Goal: Find specific page/section: Find specific page/section

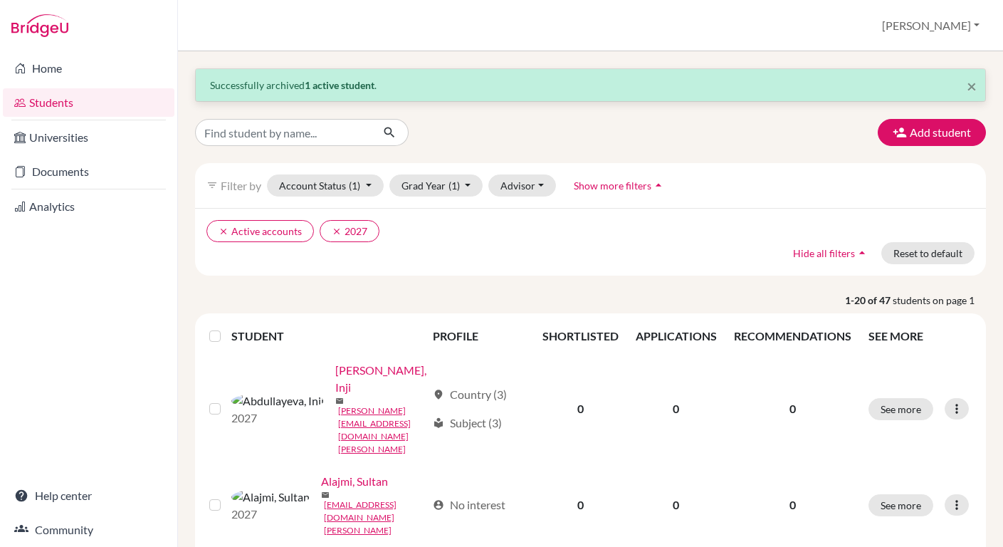
click at [90, 102] on link "Students" at bounding box center [89, 102] width 172 height 28
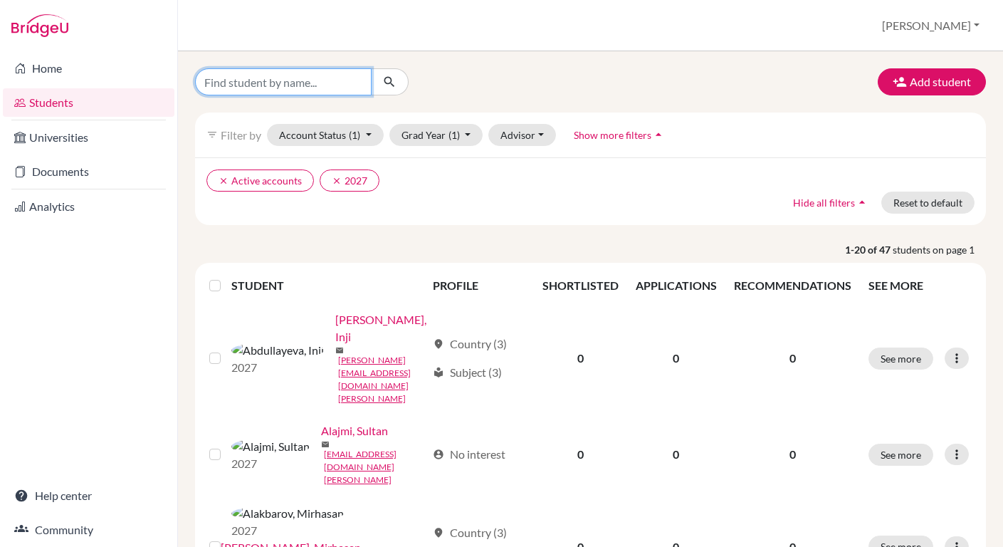
click at [251, 87] on input "Find student by name..." at bounding box center [283, 81] width 177 height 27
type input "Aga"
click button "submit" at bounding box center [390, 81] width 38 height 27
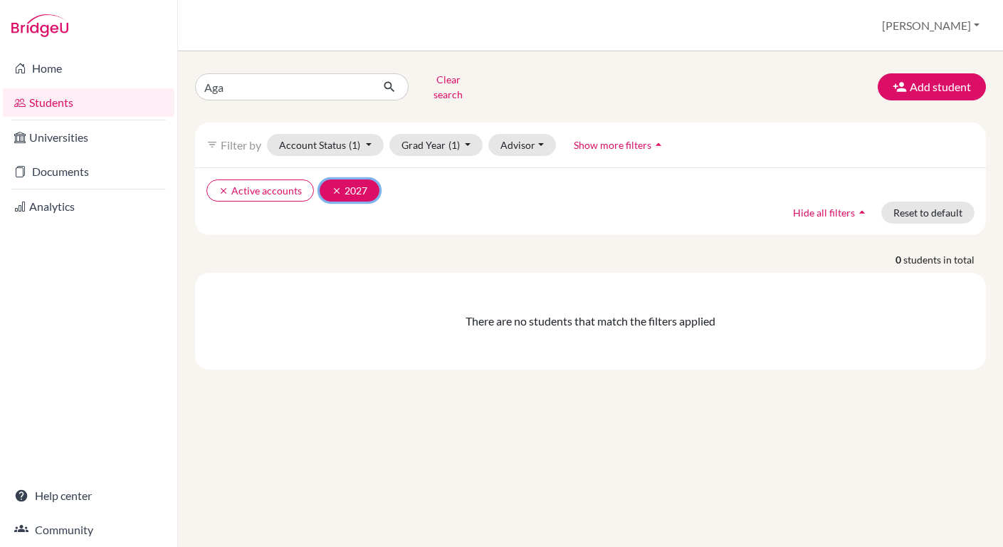
click at [332, 186] on icon "clear" at bounding box center [337, 191] width 10 height 10
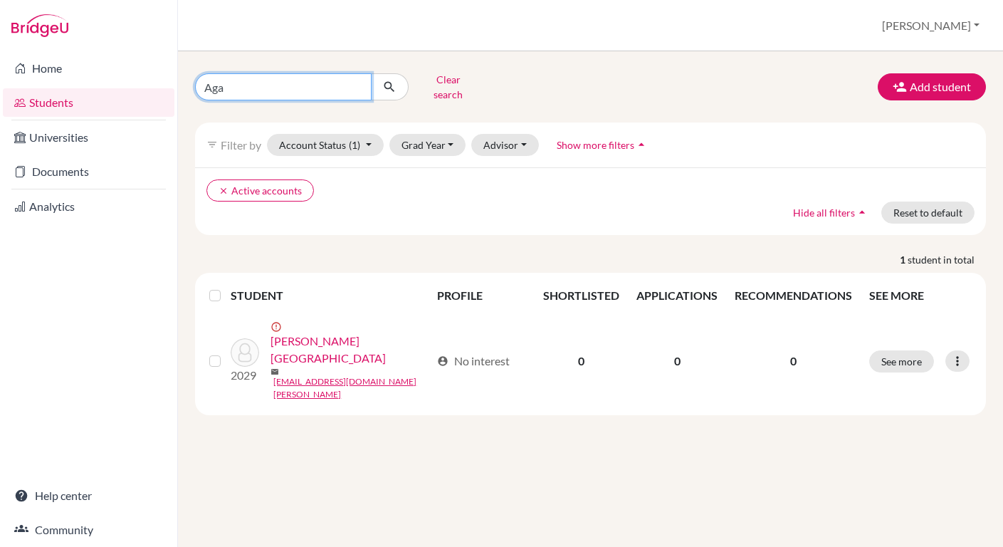
drag, startPoint x: 271, startPoint y: 83, endPoint x: 180, endPoint y: 78, distance: 91.3
click at [180, 78] on div "Aga Clear search Add student filter_list Filter by Account Status (1) Active ac…" at bounding box center [590, 299] width 825 height 496
click at [434, 134] on button "Grad Year" at bounding box center [427, 145] width 77 height 22
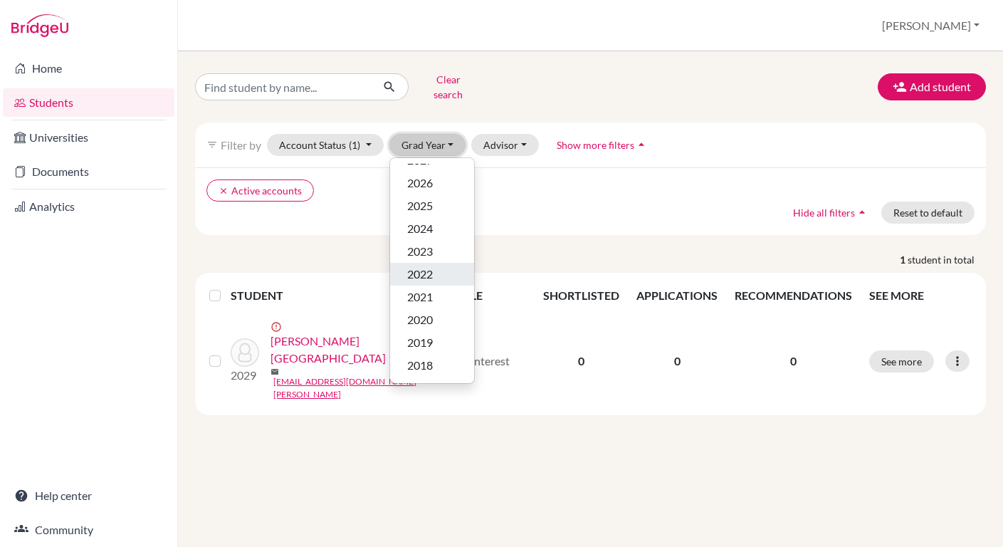
scroll to position [91, 0]
click at [434, 167] on div "2026" at bounding box center [432, 175] width 50 height 17
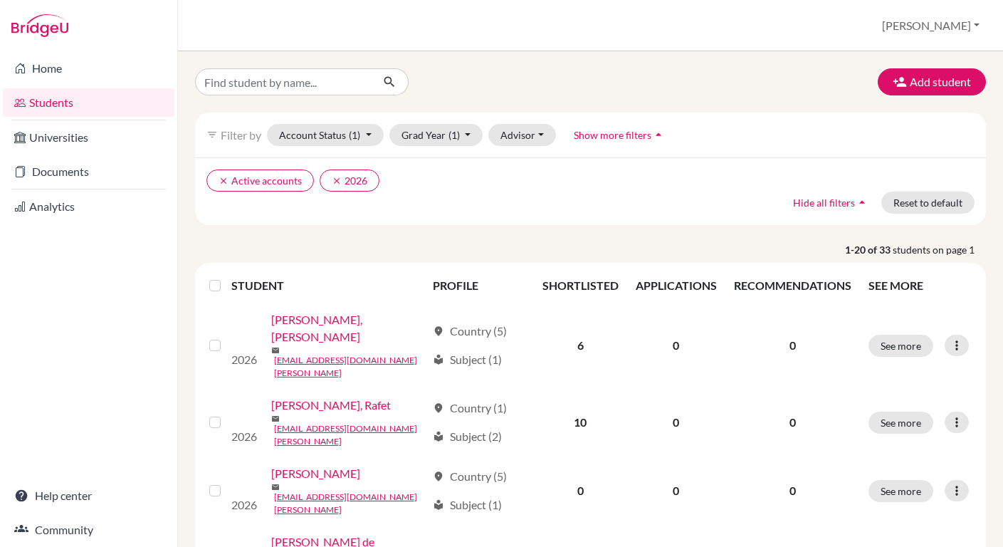
scroll to position [1, 0]
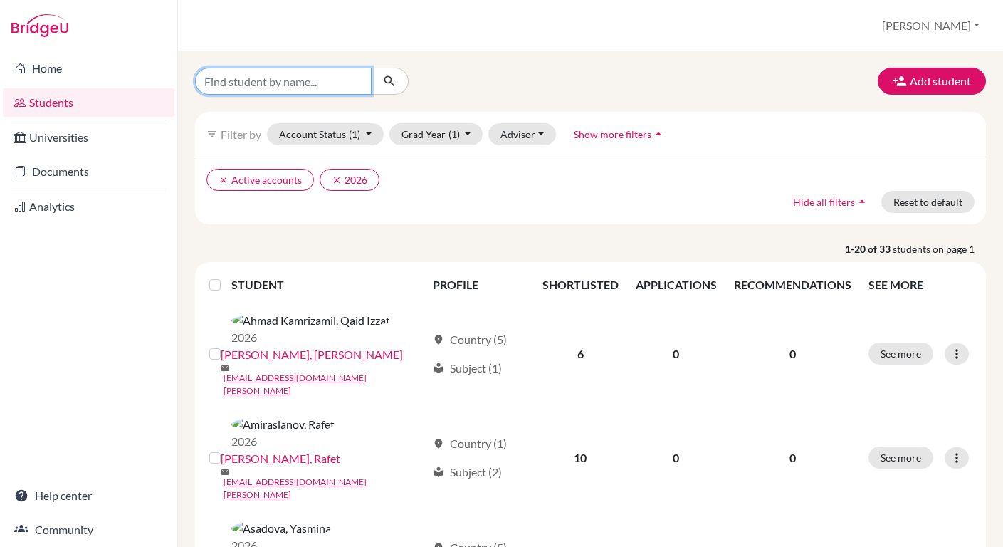
click at [309, 81] on input "Find student by name..." at bounding box center [283, 81] width 177 height 27
type input "Agaj"
click button "submit" at bounding box center [390, 81] width 38 height 27
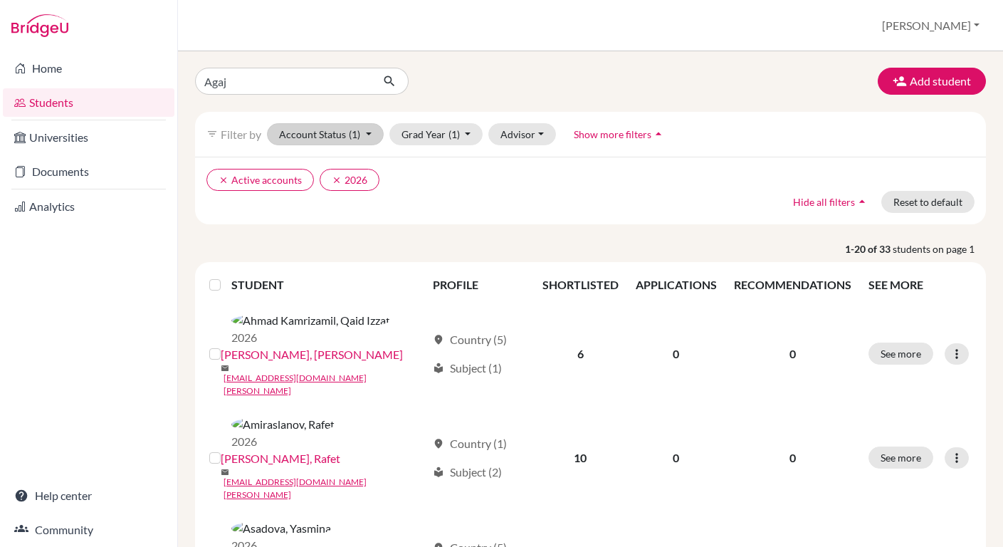
scroll to position [0, 0]
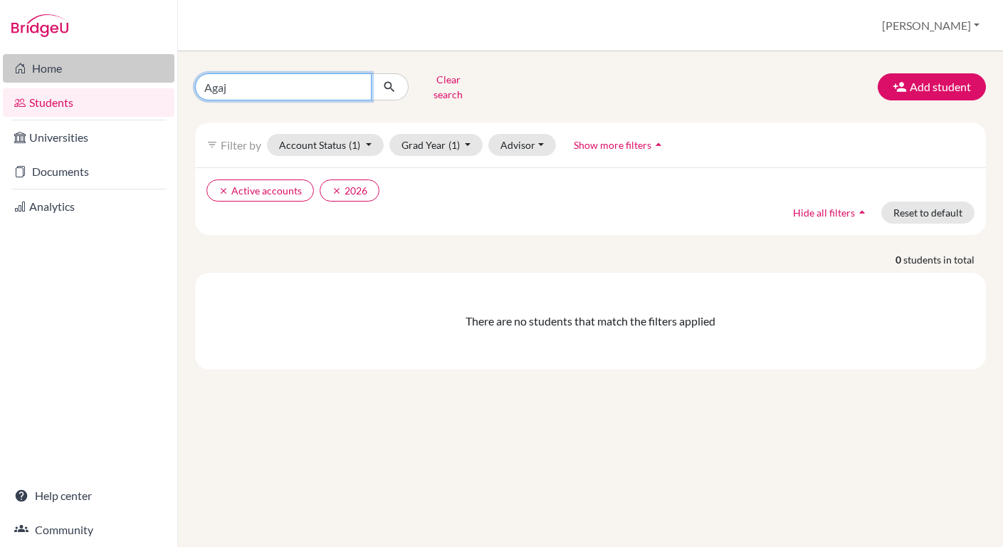
drag, startPoint x: 244, startPoint y: 73, endPoint x: 130, endPoint y: 60, distance: 114.7
click at [130, 60] on div "Home Students Universities Documents Analytics Help center Community Students o…" at bounding box center [501, 273] width 1003 height 547
drag, startPoint x: 241, startPoint y: 87, endPoint x: 187, endPoint y: 76, distance: 55.9
click at [182, 80] on div "Agaj Clear search Add student filter_list Filter by Account Status (1) Active a…" at bounding box center [590, 299] width 825 height 496
type input "Agha"
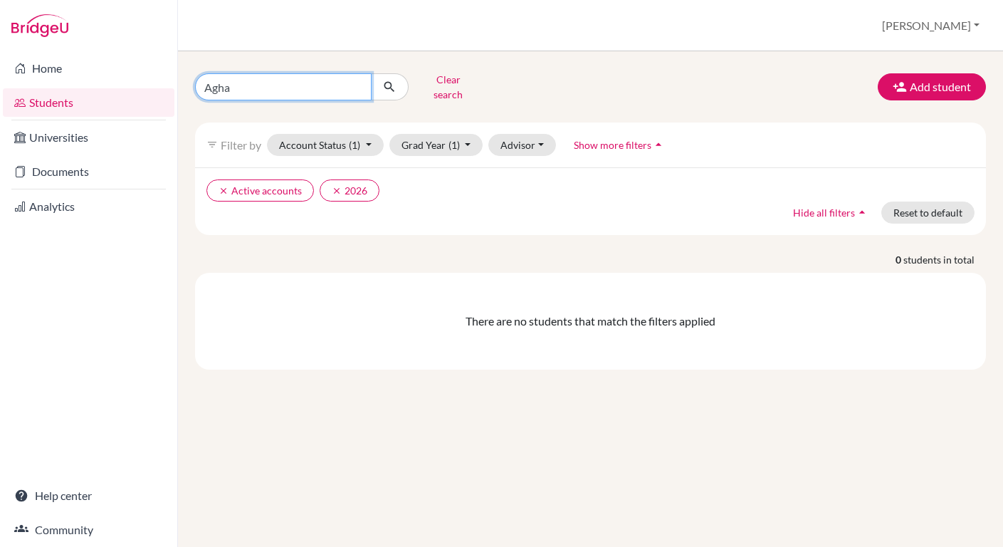
click button "submit" at bounding box center [390, 86] width 38 height 27
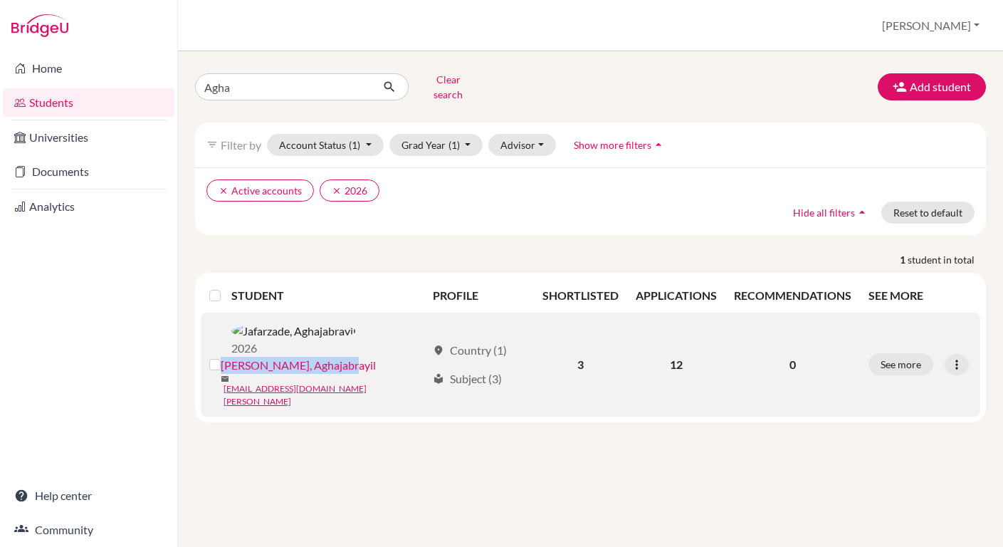
click at [335, 357] on link "Jafarzade, Aghajabrayil" at bounding box center [298, 365] width 155 height 17
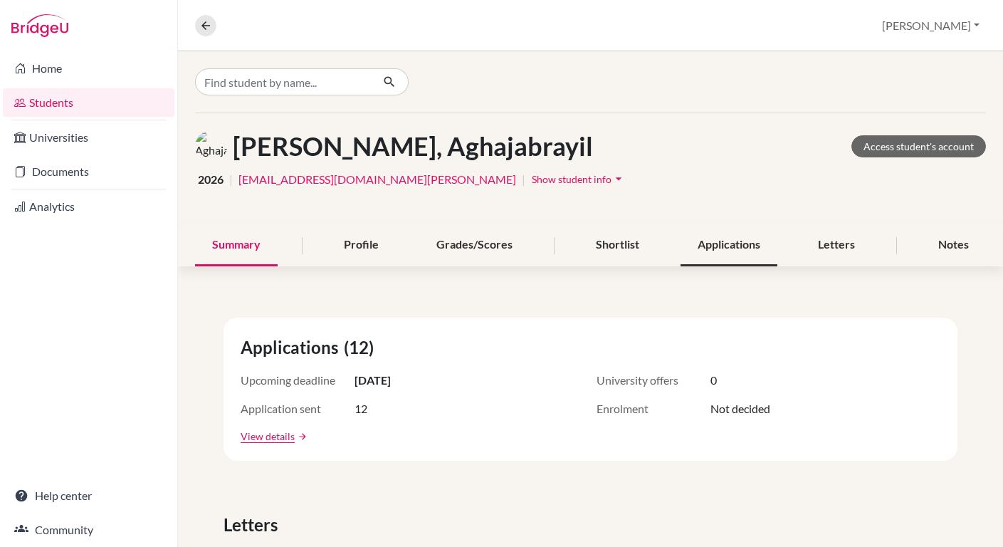
click at [730, 244] on div "Applications" at bounding box center [729, 245] width 97 height 42
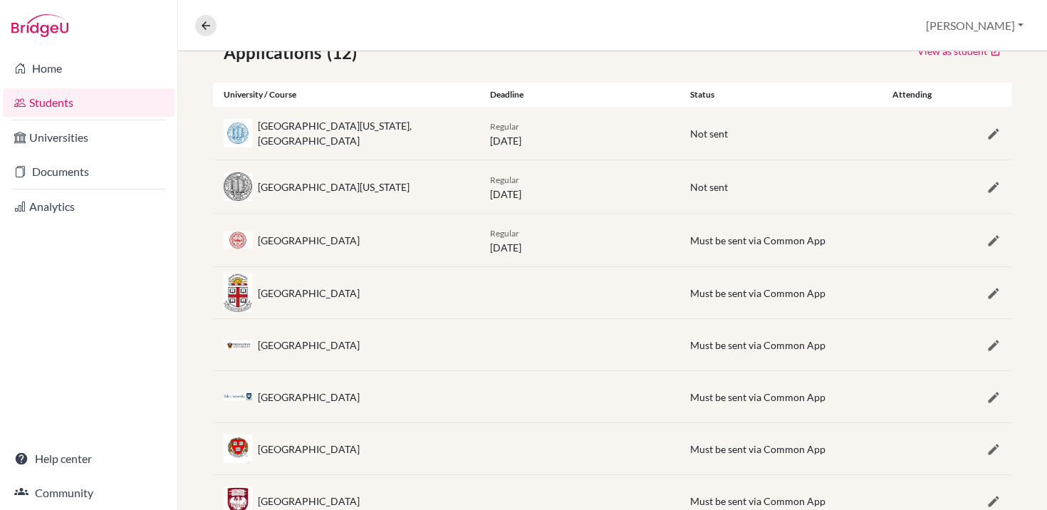
scroll to position [229, 0]
